Goal: Information Seeking & Learning: Learn about a topic

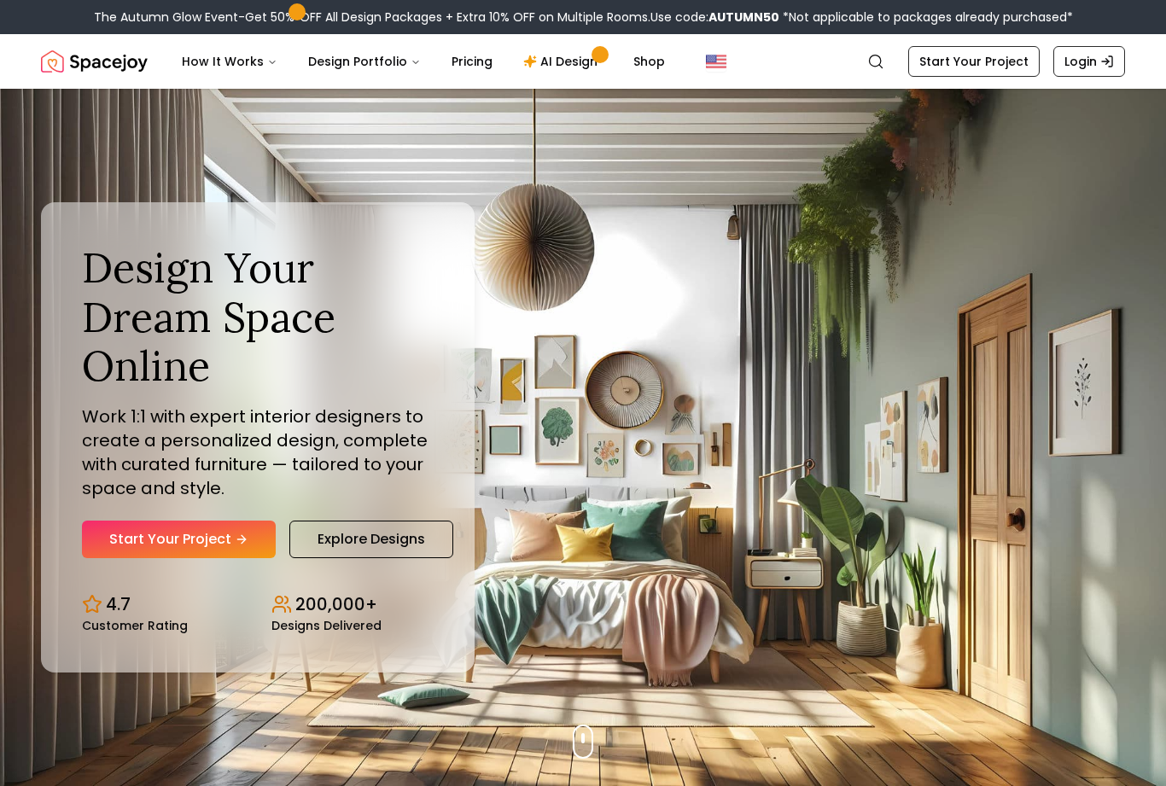
click at [456, 54] on link "Pricing" at bounding box center [472, 61] width 68 height 34
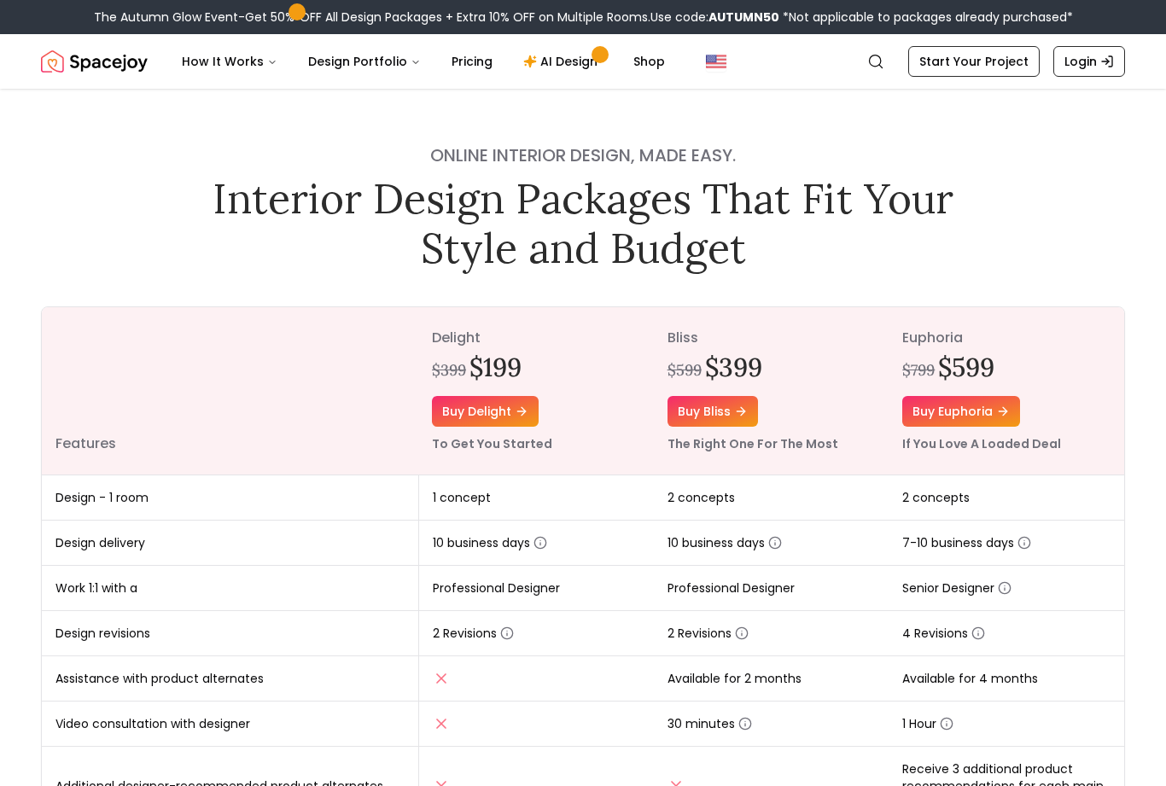
click at [553, 60] on link "AI Design" at bounding box center [563, 61] width 107 height 34
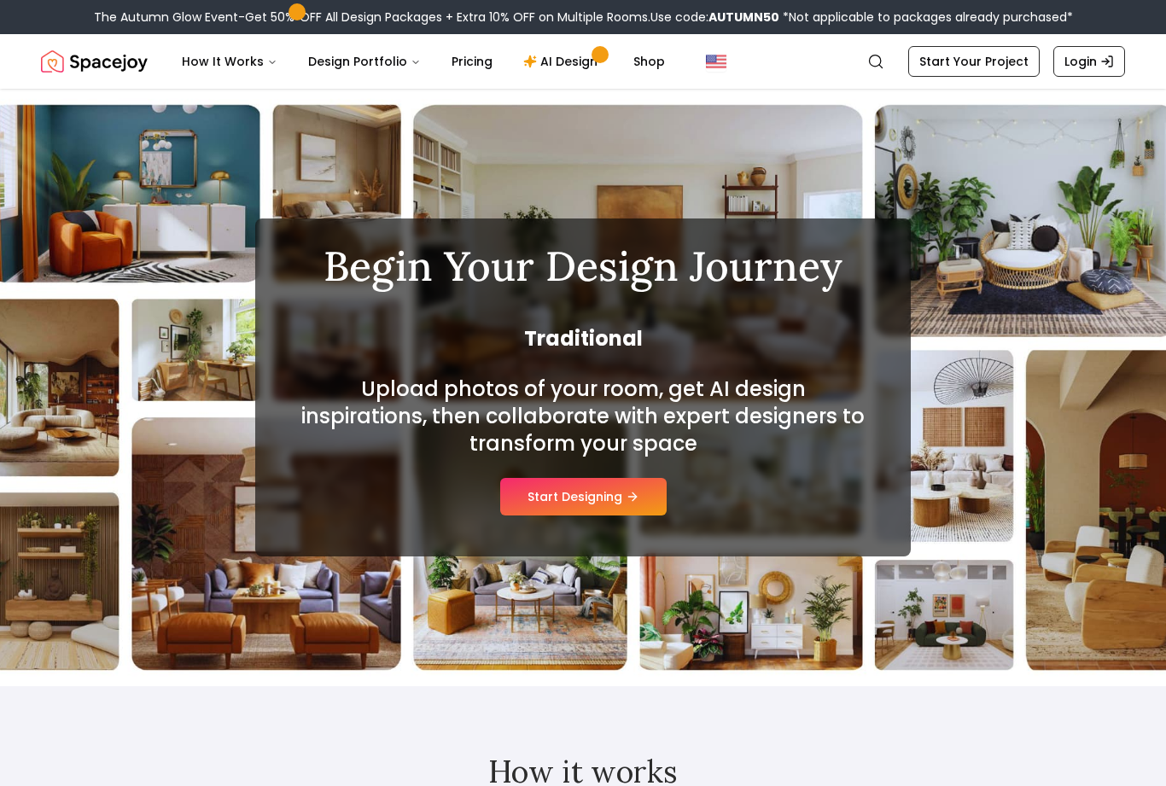
click at [351, 61] on button "Design Portfolio" at bounding box center [364, 61] width 140 height 34
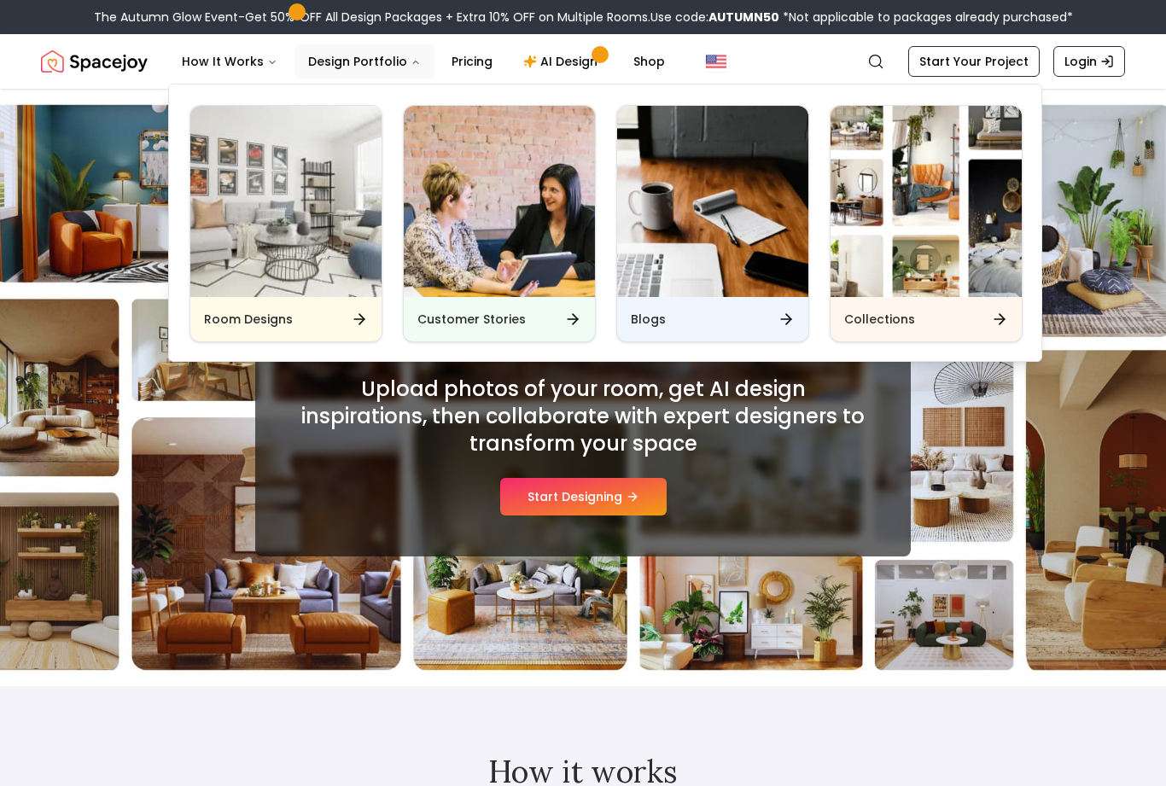
click at [258, 296] on img "Main" at bounding box center [285, 201] width 191 height 191
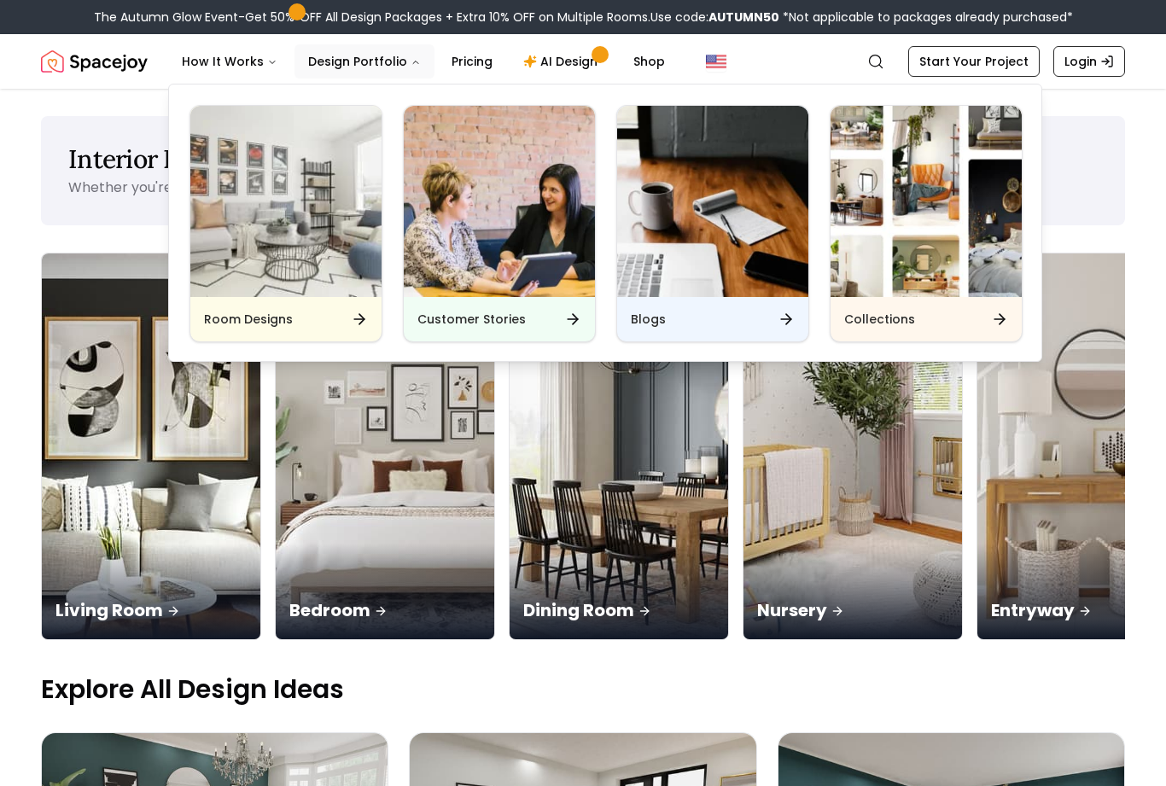
click at [115, 411] on img at bounding box center [151, 446] width 218 height 386
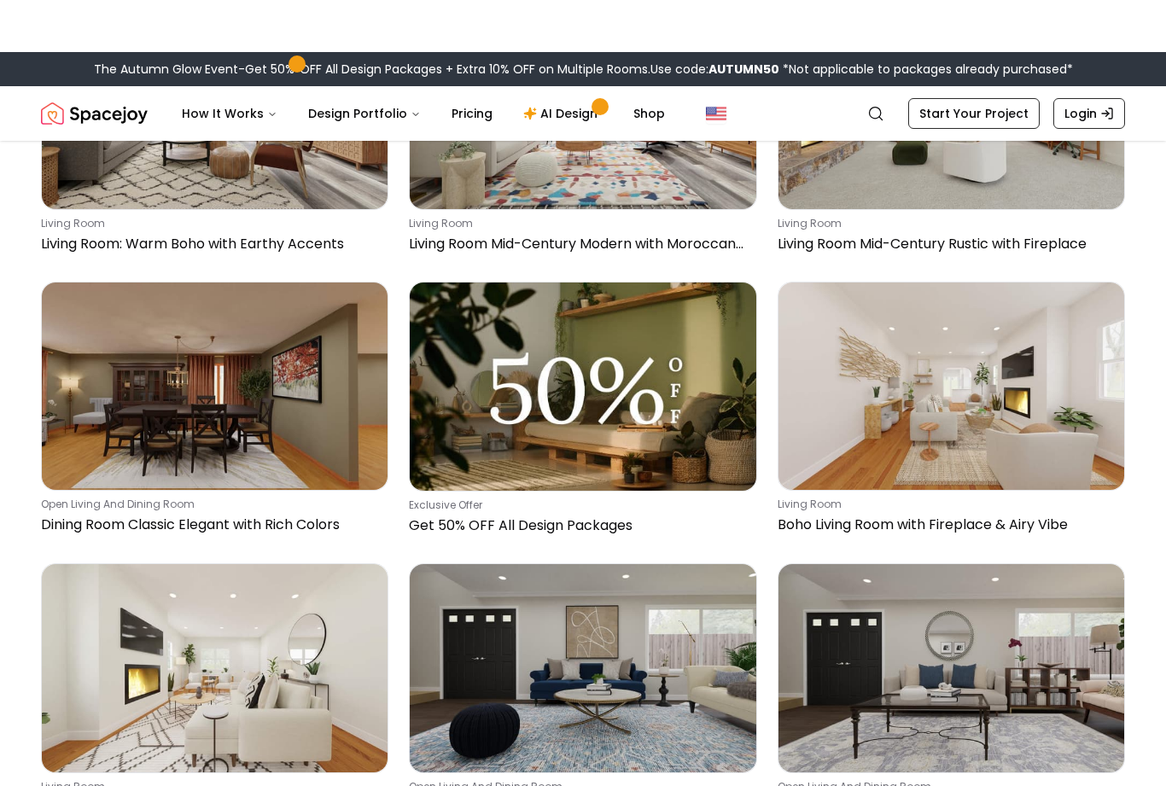
scroll to position [1281, 0]
